Goal: Communication & Community: Ask a question

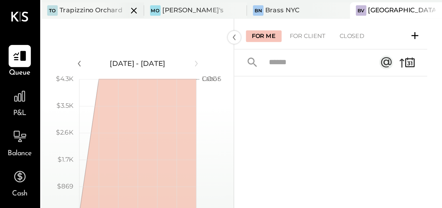
click at [45, 5] on div "Trapizzino Orchard" at bounding box center [44, 5] width 30 height 4
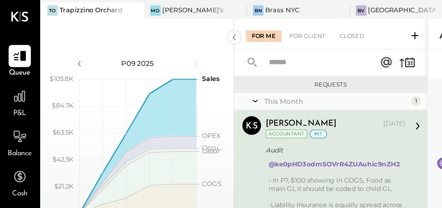
scroll to position [20, 0]
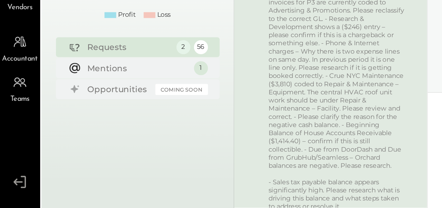
click at [87, 158] on div "P09 2025 polygon, polyline { transition: fill-opacity 0.1s, stroke-opacity 0.1s…" at bounding box center [66, 113] width 92 height 208
click at [51, 132] on div "Requests" at bounding box center [62, 131] width 40 height 6
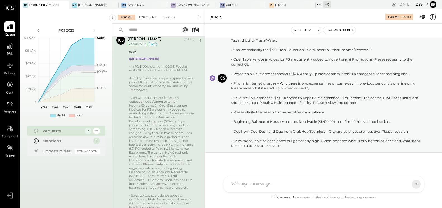
click at [147, 17] on div "For Client" at bounding box center [147, 18] width 23 height 6
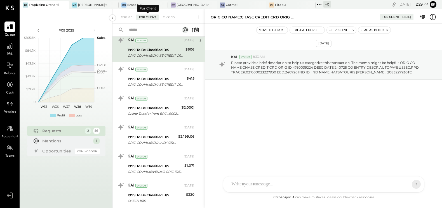
scroll to position [1, 0]
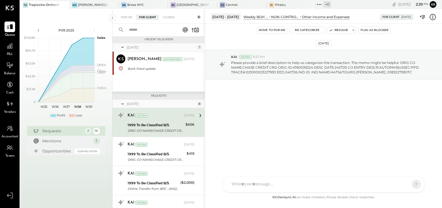
click at [199, 17] on icon at bounding box center [198, 16] width 3 height 3
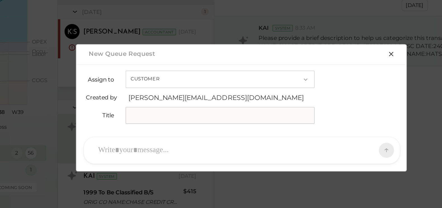
click at [162, 129] on div at bounding box center [215, 129] width 165 height 12
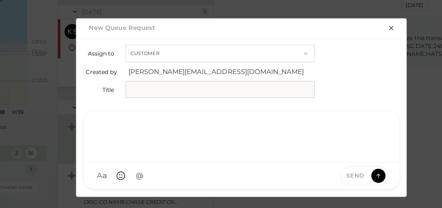
paste div
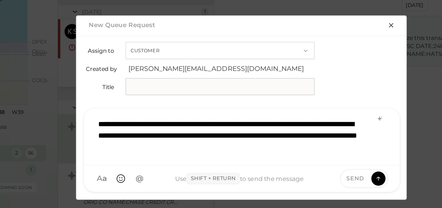
click at [172, 91] on input "text" at bounding box center [208, 92] width 112 height 10
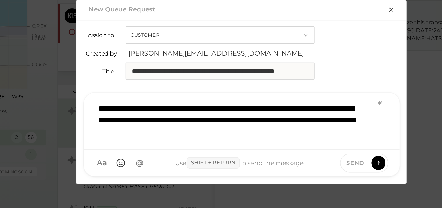
type input "**********"
click at [143, 114] on div "**********" at bounding box center [221, 121] width 176 height 26
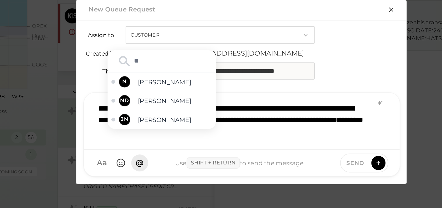
type input "*"
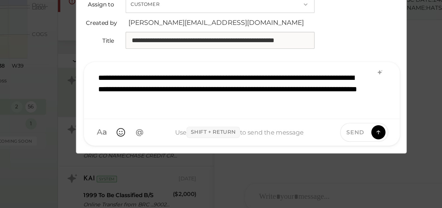
click at [288, 145] on span "Send" at bounding box center [288, 146] width 11 height 5
click at [303, 146] on icon at bounding box center [301, 146] width 5 height 6
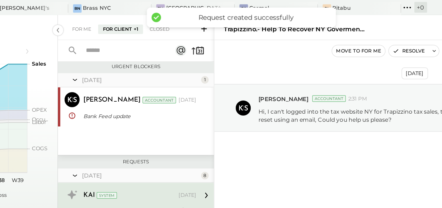
scroll to position [1507, 0]
